Goal: Transaction & Acquisition: Purchase product/service

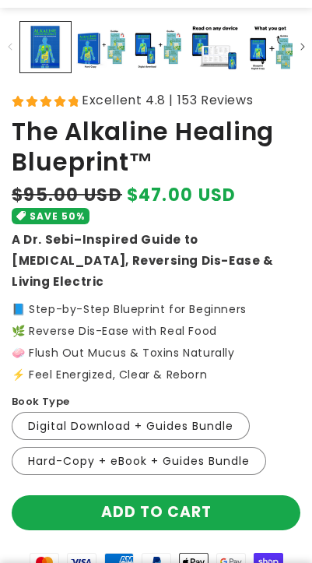
scroll to position [389, 0]
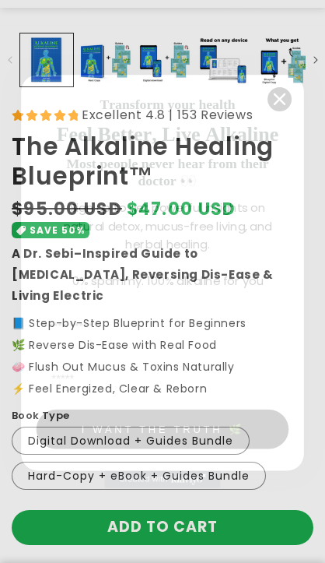
click at [289, 102] on circle "Close dialog" at bounding box center [280, 99] width 24 height 24
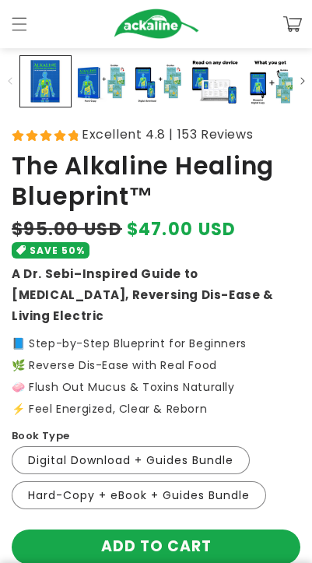
scroll to position [354, 0]
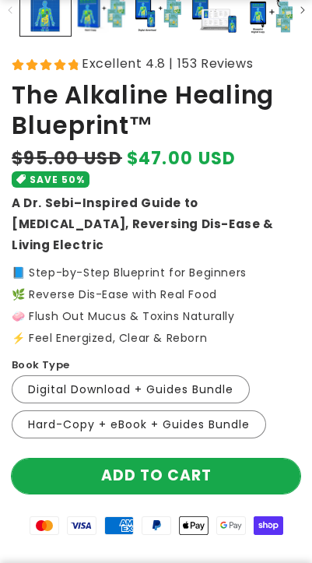
scroll to position [467, 0]
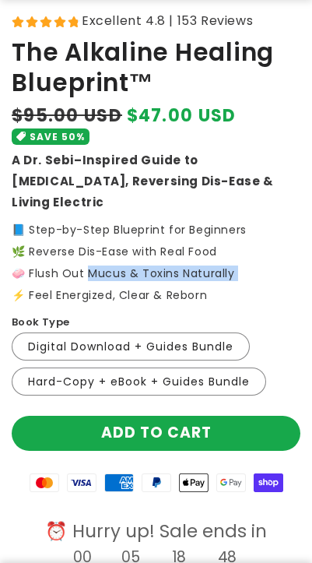
drag, startPoint x: 92, startPoint y: 258, endPoint x: 110, endPoint y: 260, distance: 18.0
click at [110, 260] on p "📘 Step-by-Step Blueprint for Beginners 🌿 Reverse Dis-Ease with Real Food 🧼 Flus…" at bounding box center [156, 262] width 289 height 76
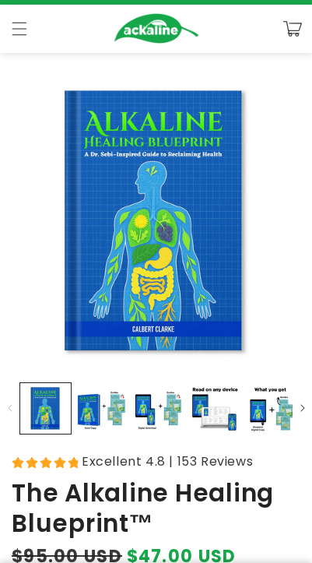
scroll to position [26, 0]
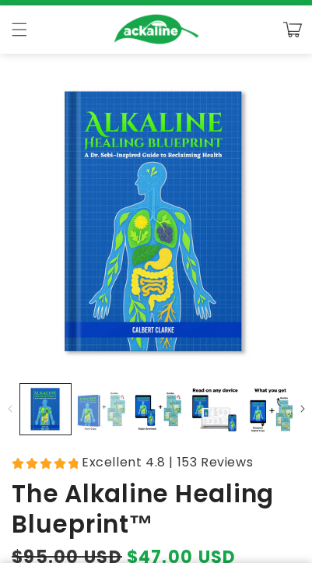
click at [85, 395] on button "Load image 2 in gallery view" at bounding box center [101, 409] width 51 height 51
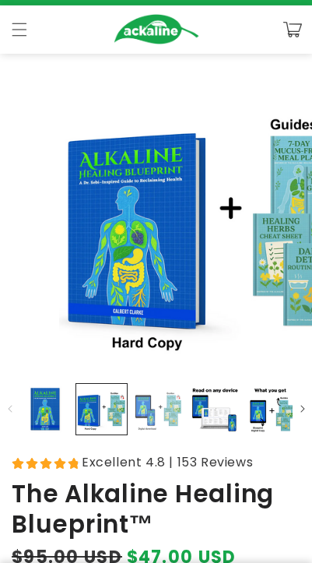
scroll to position [0, 312]
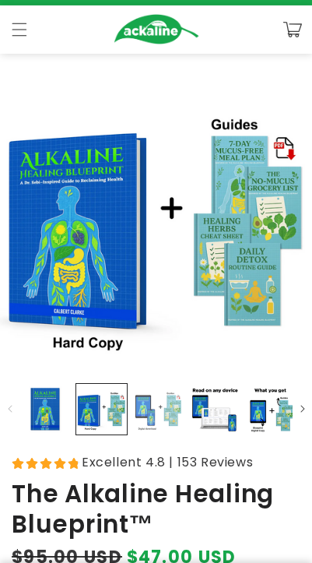
click at [153, 407] on button "Load image 3 in gallery view" at bounding box center [158, 409] width 51 height 51
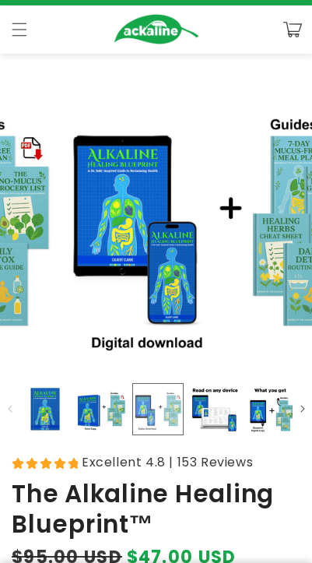
scroll to position [0, 624]
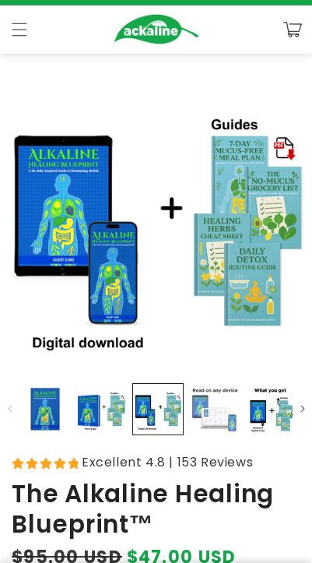
click at [212, 417] on button "Load image 4 in gallery view" at bounding box center [214, 409] width 51 height 51
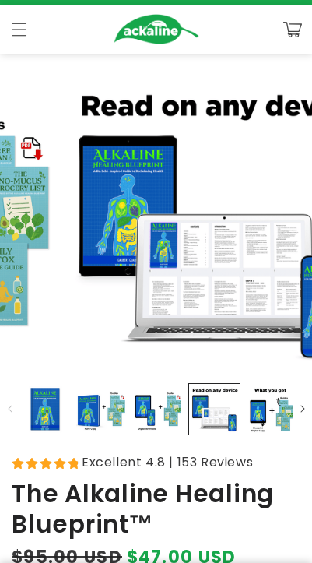
scroll to position [0, 936]
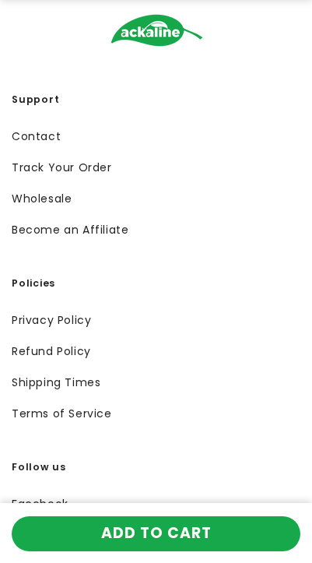
scroll to position [6397, 0]
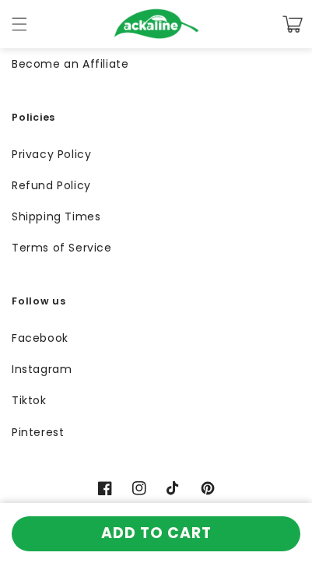
scroll to position [6163, 0]
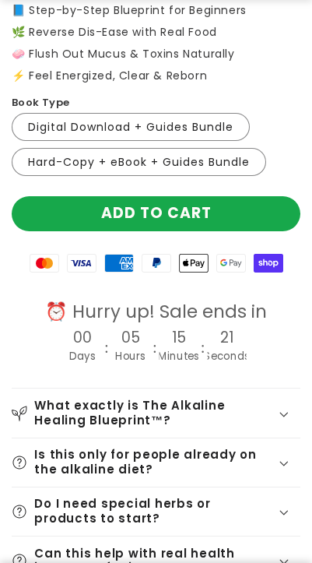
scroll to position [700, 0]
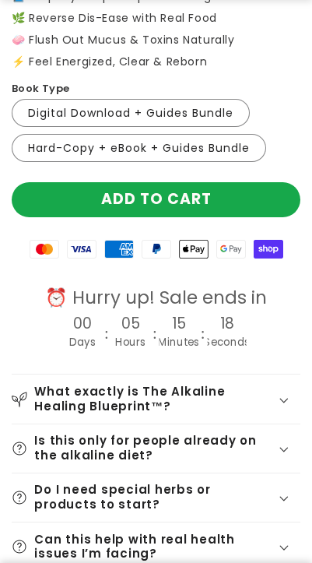
click at [310, 101] on section "Skip to product information Open media 1 in modal Open media 2 in modal Open me…" at bounding box center [156, 37] width 312 height 1317
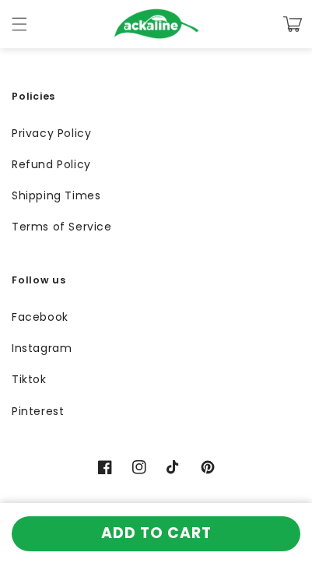
scroll to position [6163, 0]
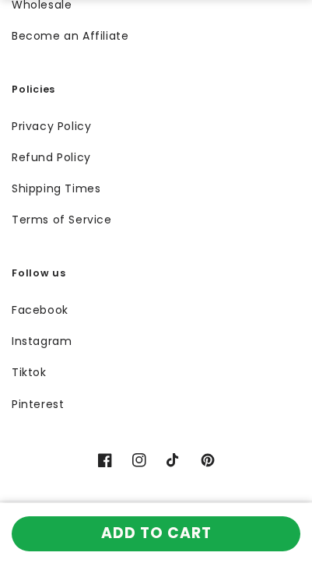
scroll to position [6397, 0]
